Goal: Task Accomplishment & Management: Manage account settings

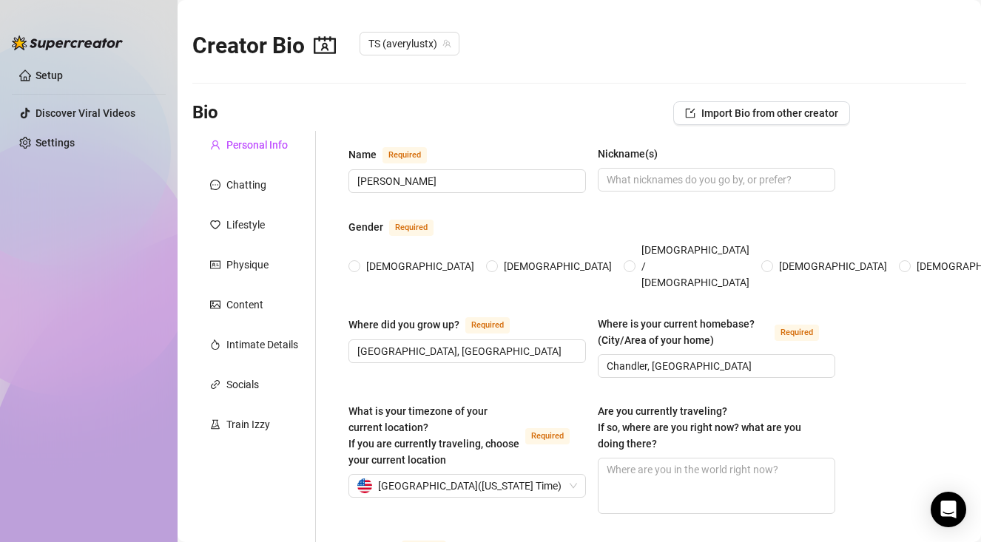
type input "[DATE]"
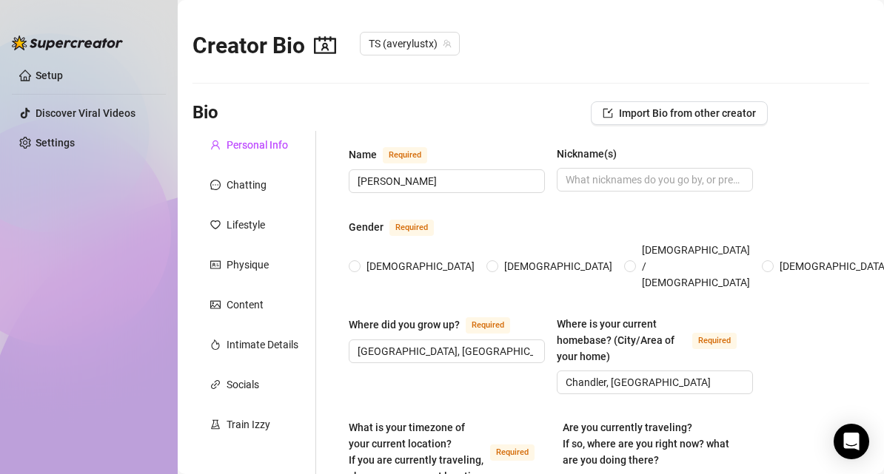
type input "[DATE]"
